Goal: Task Accomplishment & Management: Use online tool/utility

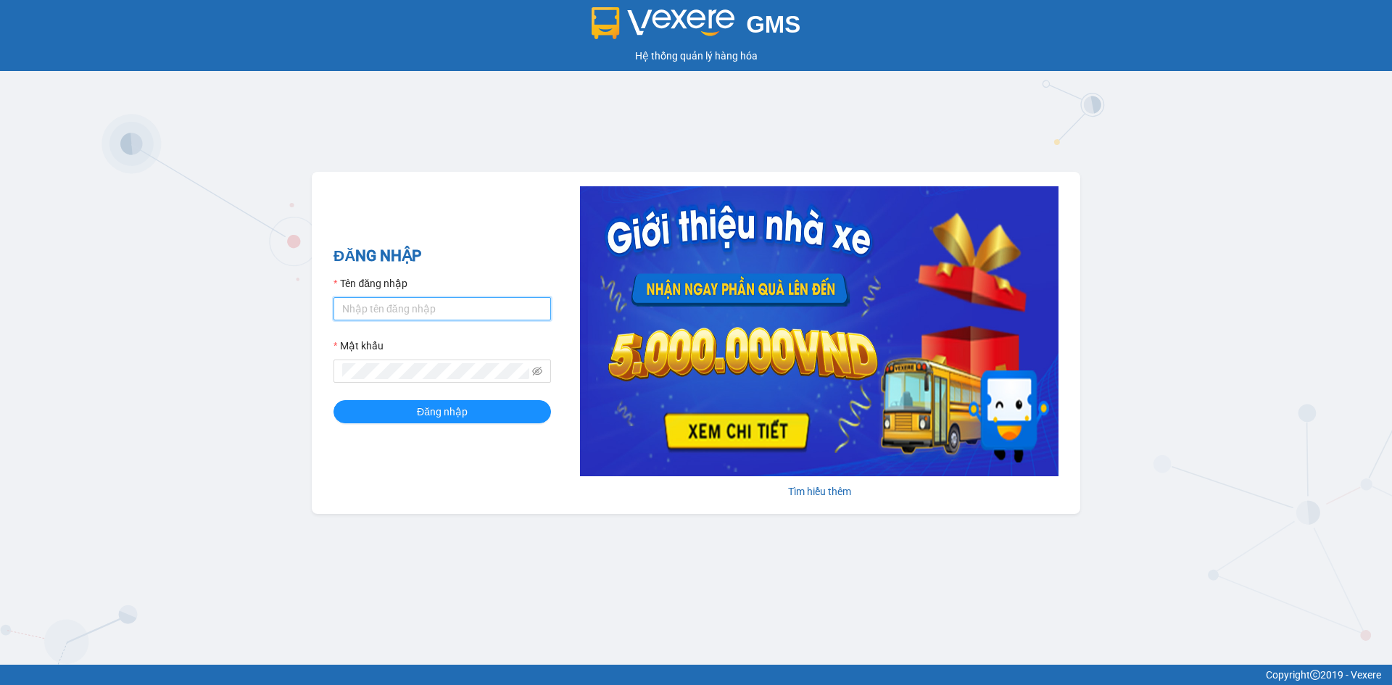
click at [495, 301] on input "Tên đăng nhập" at bounding box center [443, 308] width 218 height 23
type input "dangngan.tankimchi"
click at [334, 400] on button "Đăng nhập" at bounding box center [443, 411] width 218 height 23
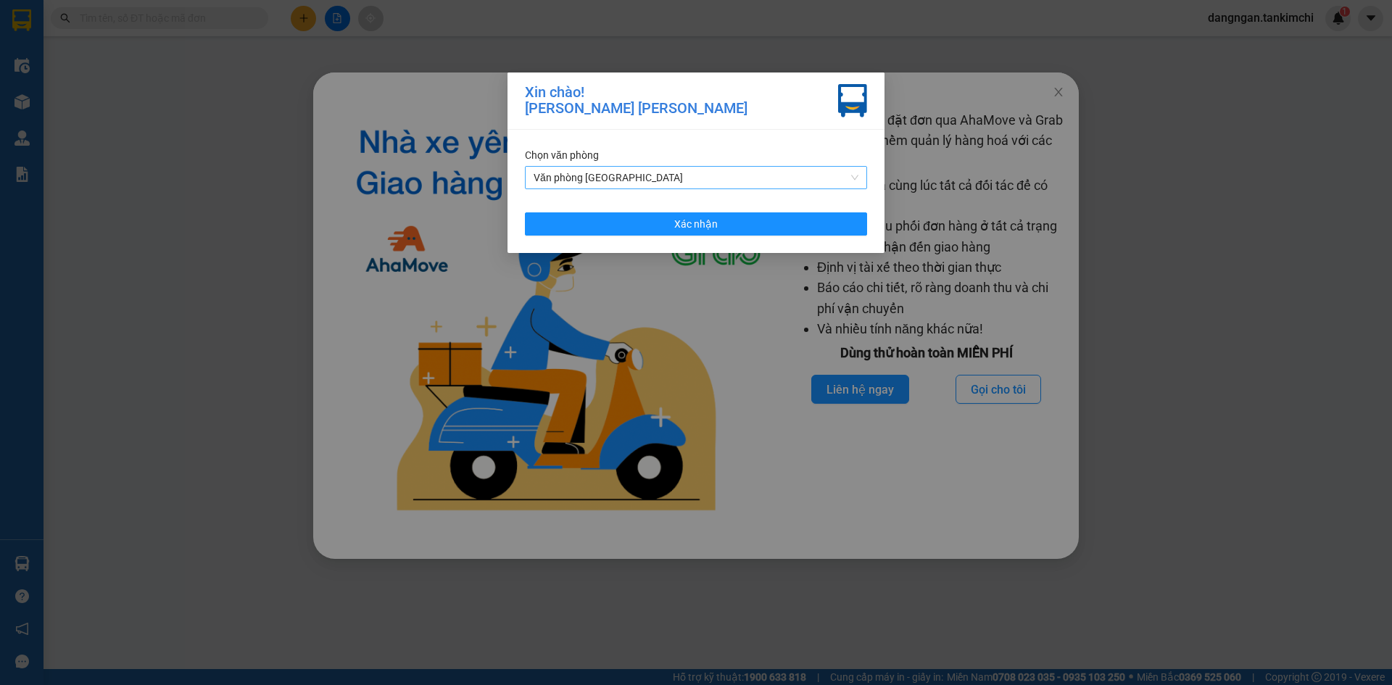
click at [681, 169] on span "Văn phòng [GEOGRAPHIC_DATA]" at bounding box center [696, 178] width 325 height 22
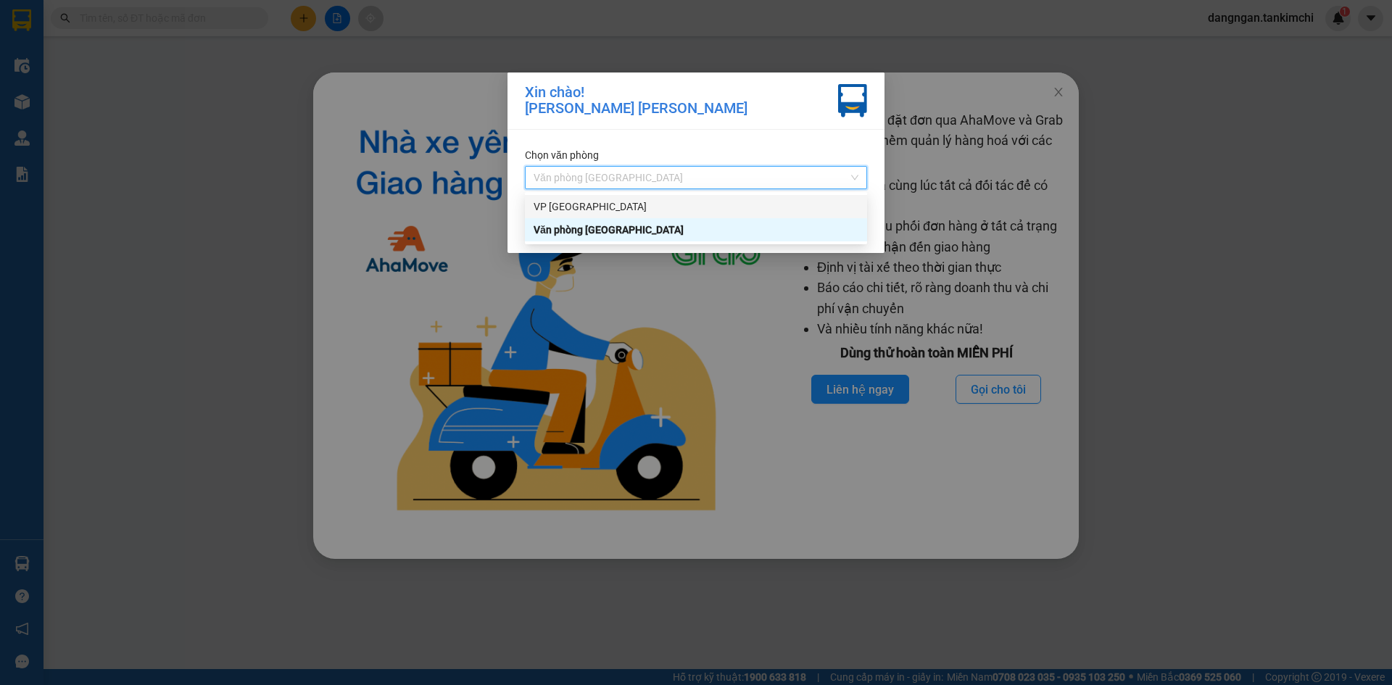
click at [682, 205] on div "VP [GEOGRAPHIC_DATA]" at bounding box center [696, 207] width 325 height 16
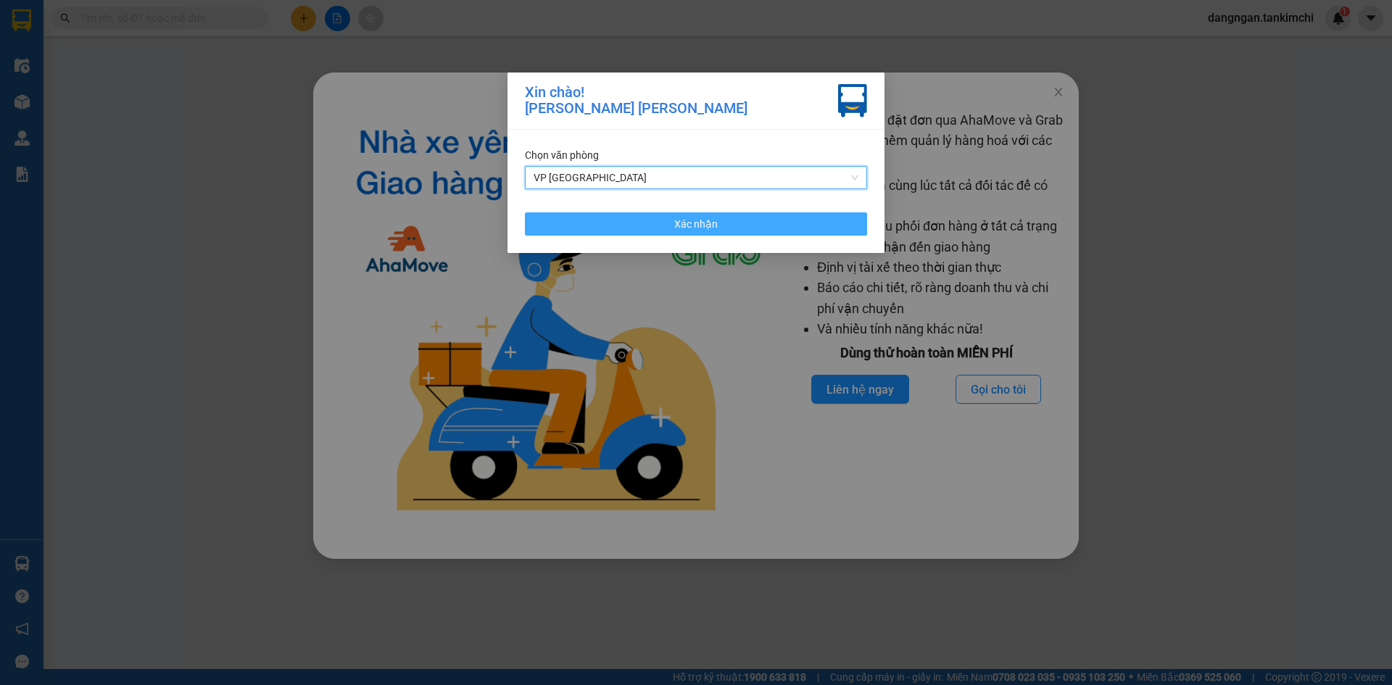
click at [819, 219] on button "Xác nhận" at bounding box center [696, 223] width 342 height 23
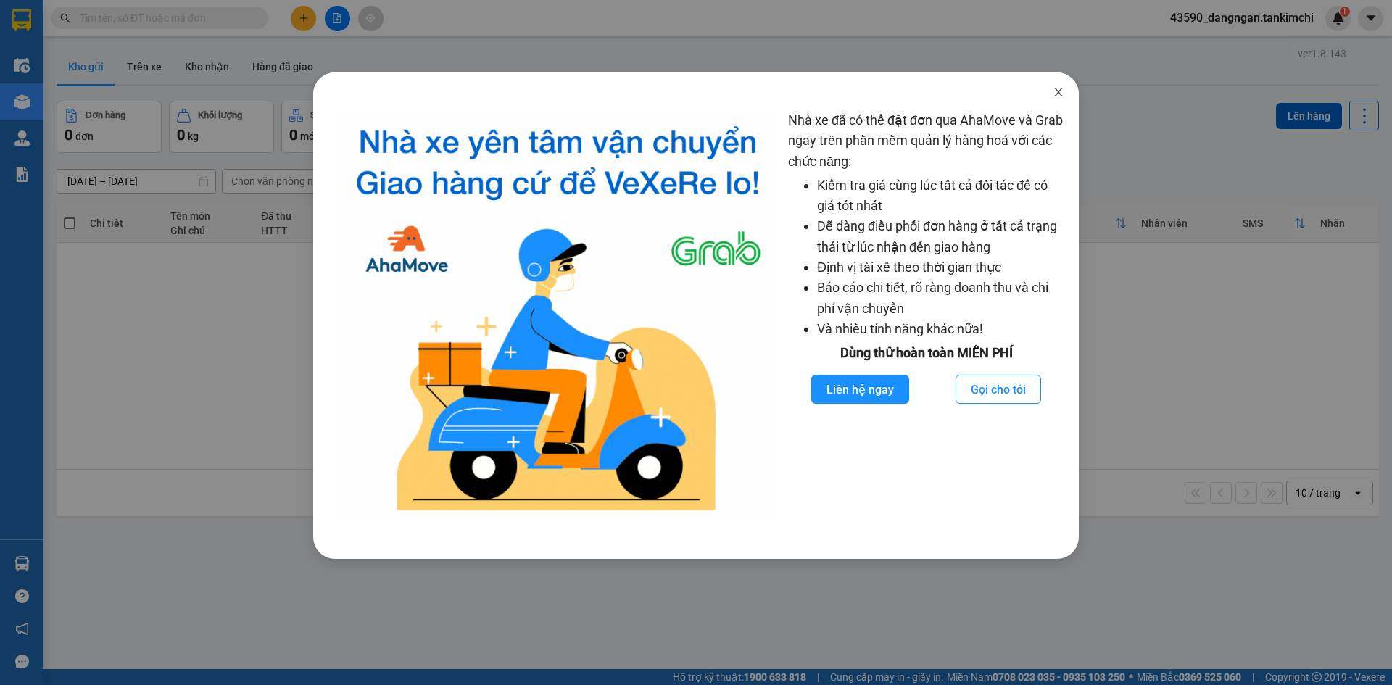
click at [1054, 89] on icon "close" at bounding box center [1059, 92] width 12 height 12
